Goal: Answer question/provide support: Share knowledge or assist other users

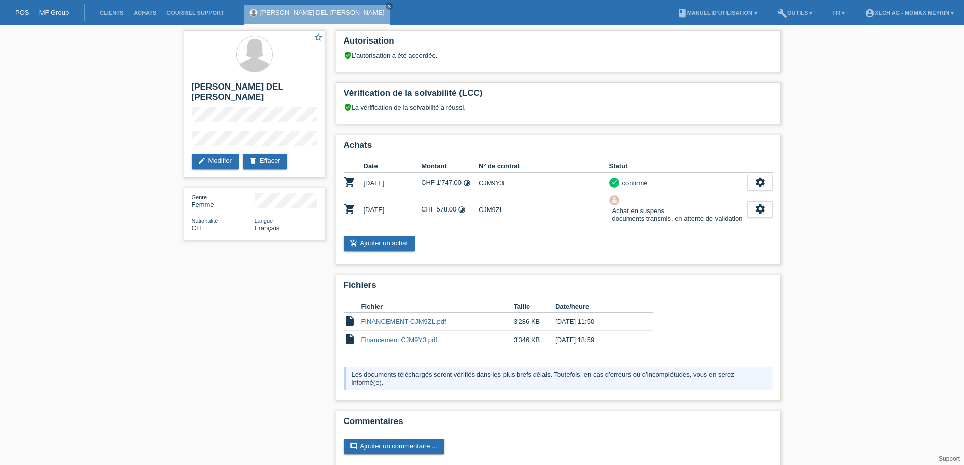
click at [118, 8] on li "Clients" at bounding box center [112, 13] width 34 height 26
click at [116, 13] on link "Clients" at bounding box center [112, 13] width 34 height 6
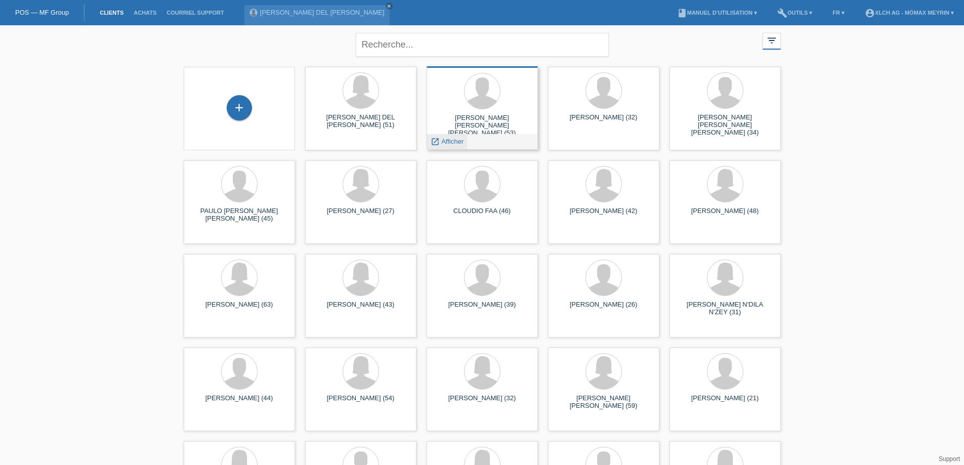
click at [457, 142] on span "Afficher" at bounding box center [452, 142] width 22 height 8
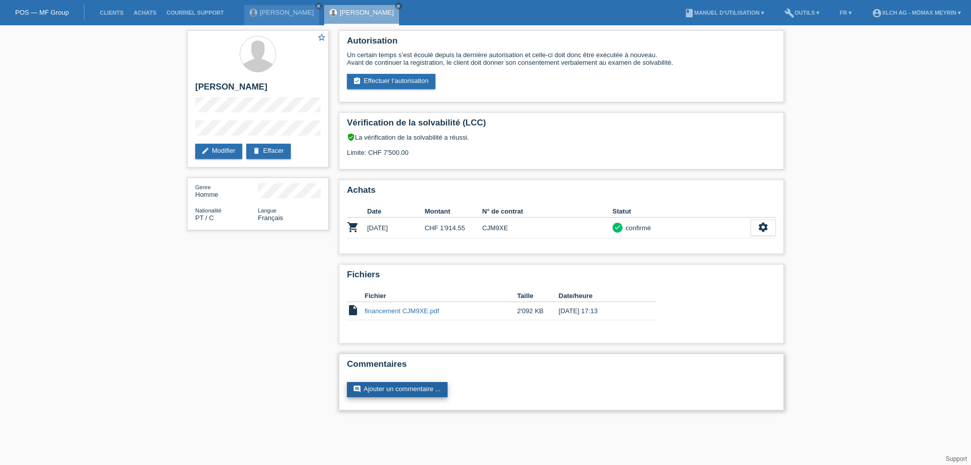
click at [366, 389] on link "comment Ajouter un commentaire ..." at bounding box center [397, 389] width 101 height 15
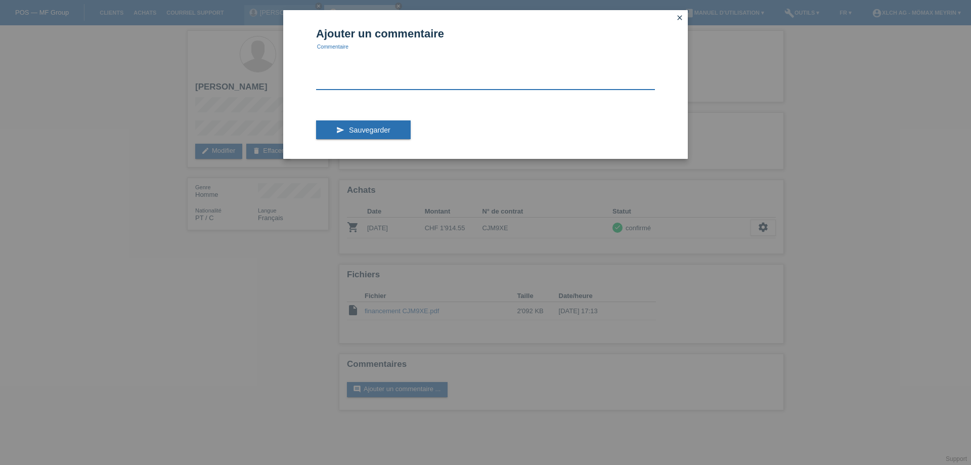
click at [405, 77] on textarea at bounding box center [485, 70] width 339 height 39
click at [585, 59] on textarea "Bonjour , pouvez vous me confirmer que la demande de notre client est acceptée." at bounding box center [485, 70] width 339 height 39
type textarea "Bonjour , pouvez vous me confirmer que la demande de notre client est acceptée ?"
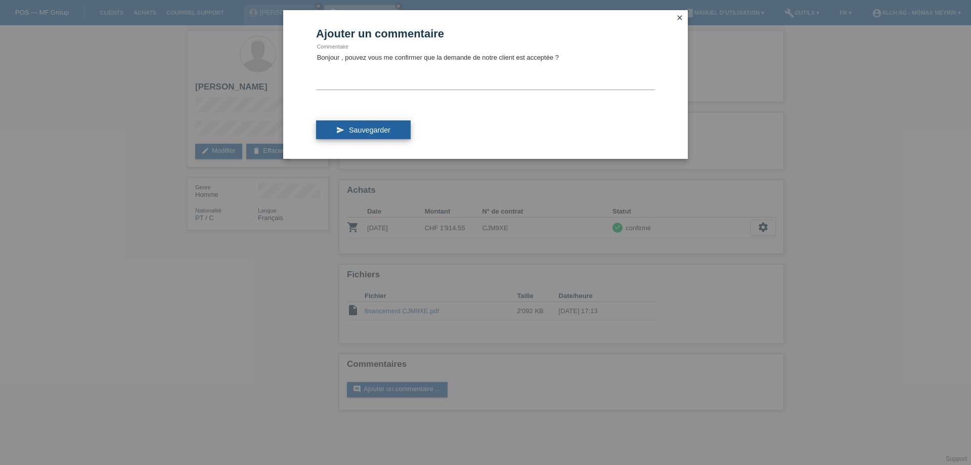
click at [389, 135] on button "send Sauvegarder" at bounding box center [363, 129] width 95 height 19
